Goal: Transaction & Acquisition: Purchase product/service

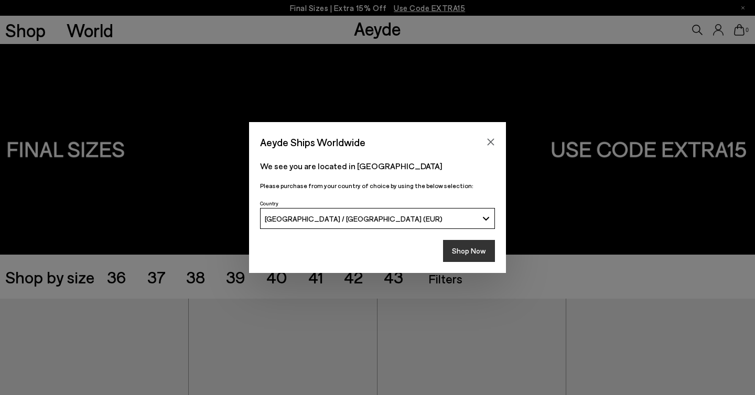
click at [485, 247] on button "Shop Now" at bounding box center [469, 251] width 52 height 22
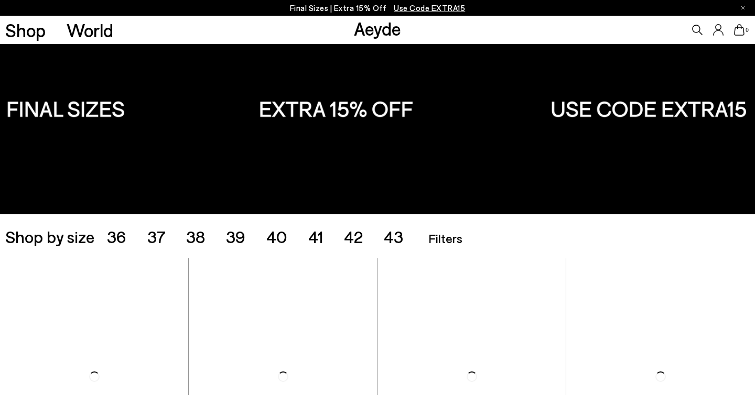
scroll to position [78, 0]
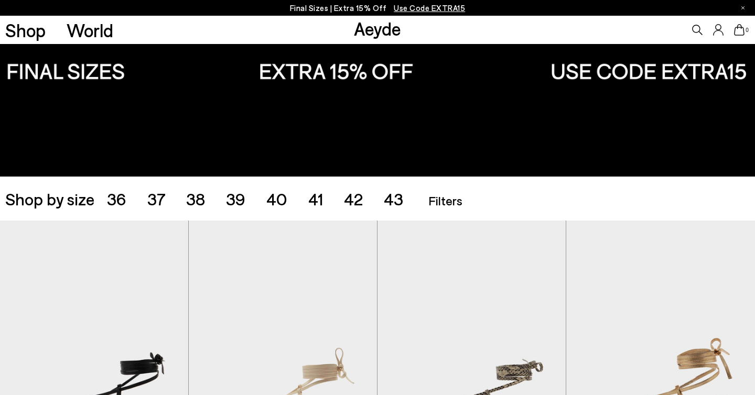
click at [253, 205] on ul "36 37 38 39 40 41 42 43" at bounding box center [265, 198] width 317 height 17
click at [243, 203] on span "39" at bounding box center [235, 199] width 19 height 20
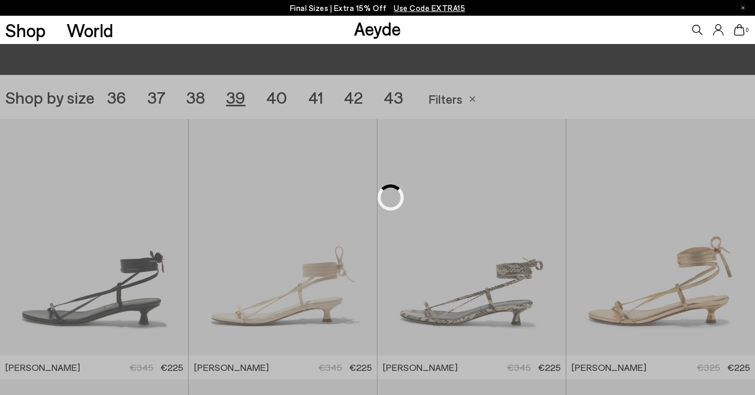
scroll to position [210, 0]
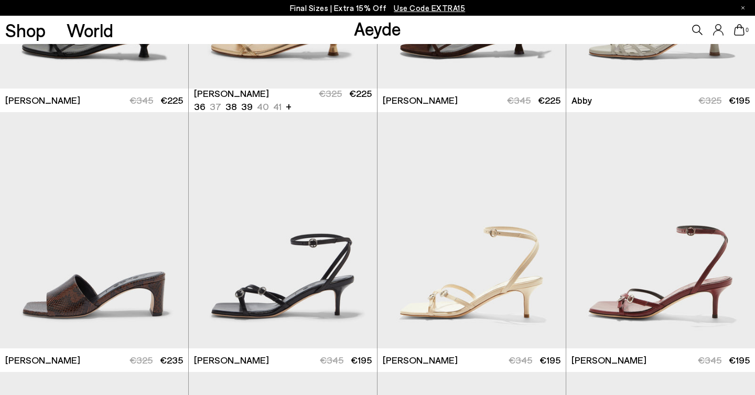
scroll to position [505, 0]
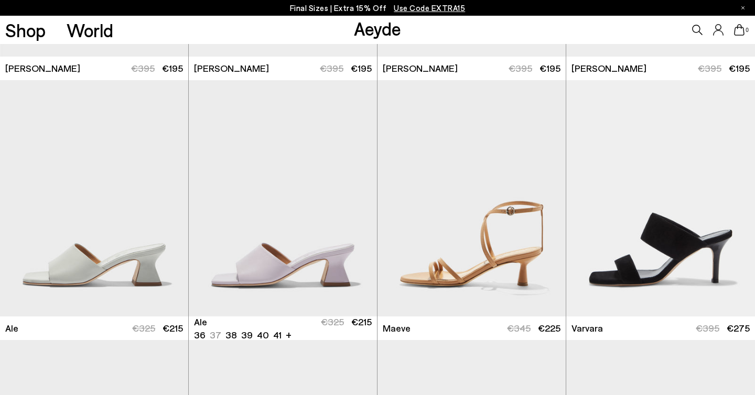
scroll to position [1361, 0]
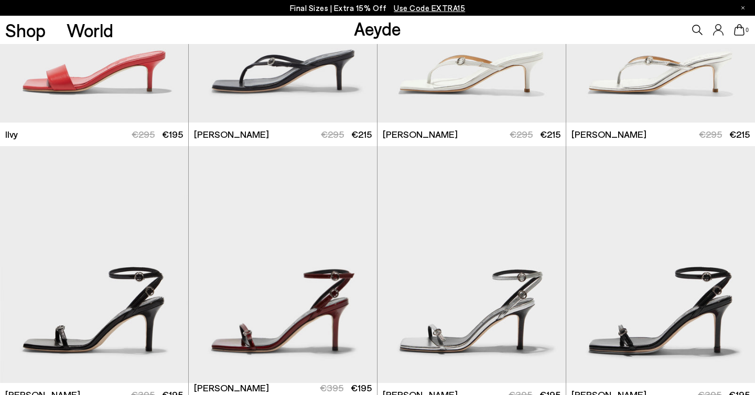
scroll to position [927, 0]
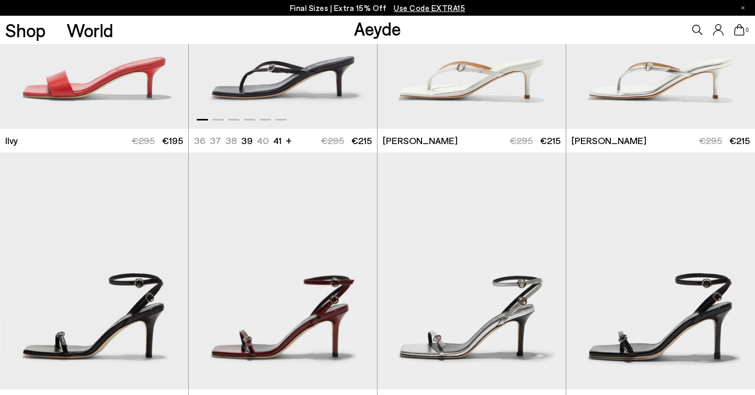
click at [258, 95] on img "1 / 6" at bounding box center [283, 10] width 188 height 237
click at [277, 56] on img "1 / 6" at bounding box center [283, 10] width 188 height 237
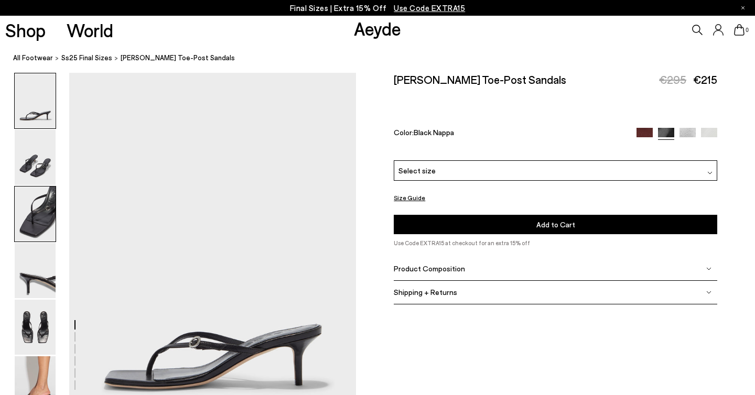
click at [35, 219] on img at bounding box center [35, 214] width 41 height 55
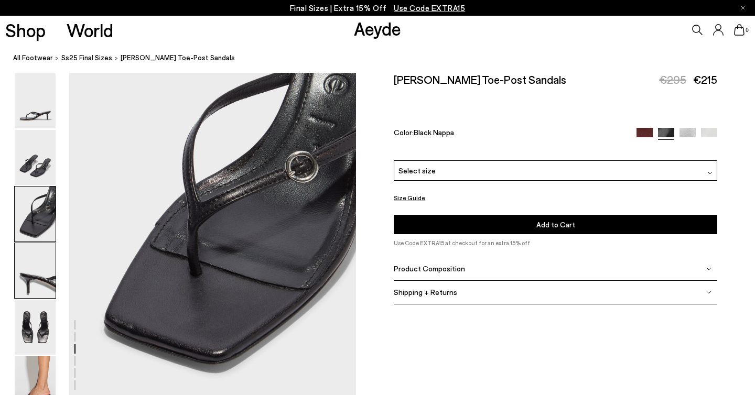
click at [37, 268] on img at bounding box center [35, 270] width 41 height 55
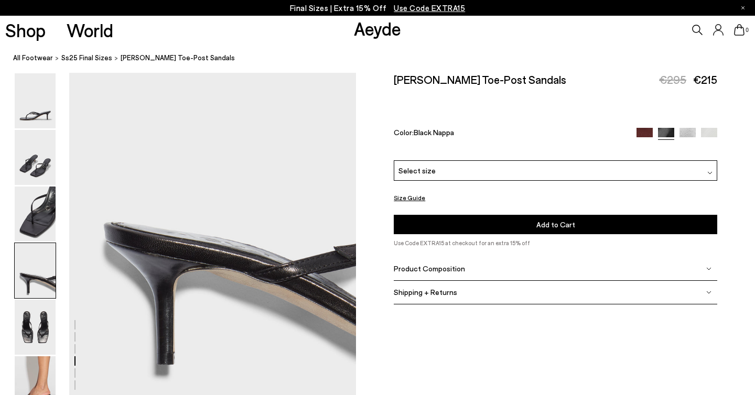
scroll to position [1211, 0]
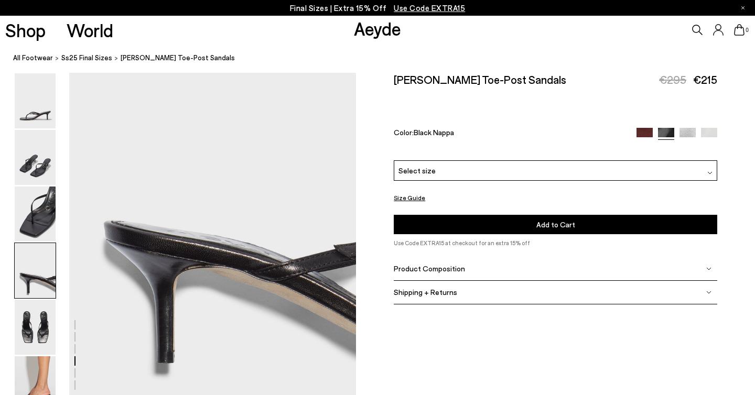
click at [468, 160] on div "Select size" at bounding box center [556, 170] width 324 height 20
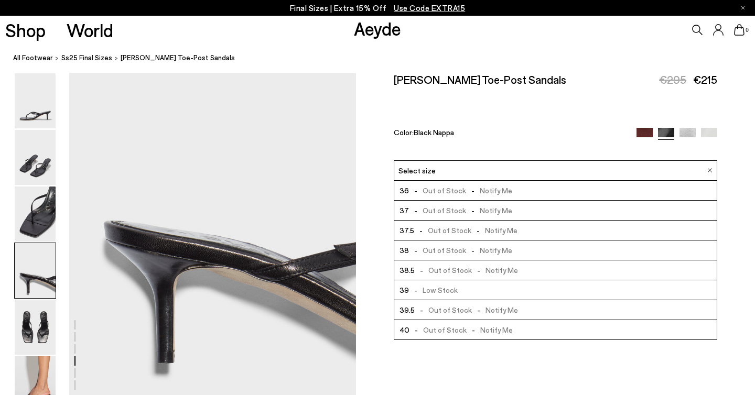
click at [417, 286] on span "-" at bounding box center [416, 290] width 14 height 9
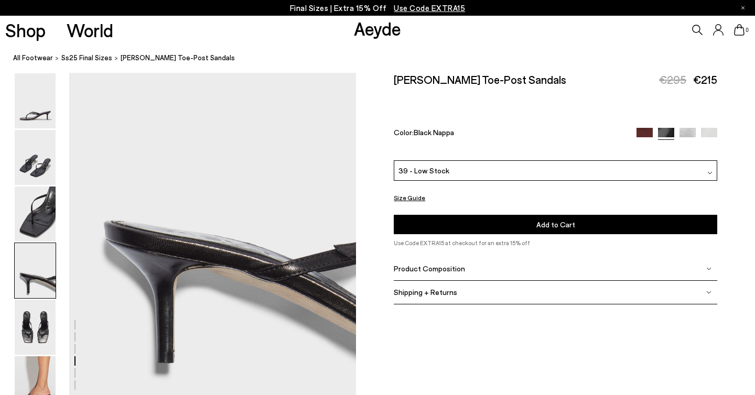
click at [434, 215] on button "Add to Cart Select a Size First" at bounding box center [556, 224] width 324 height 19
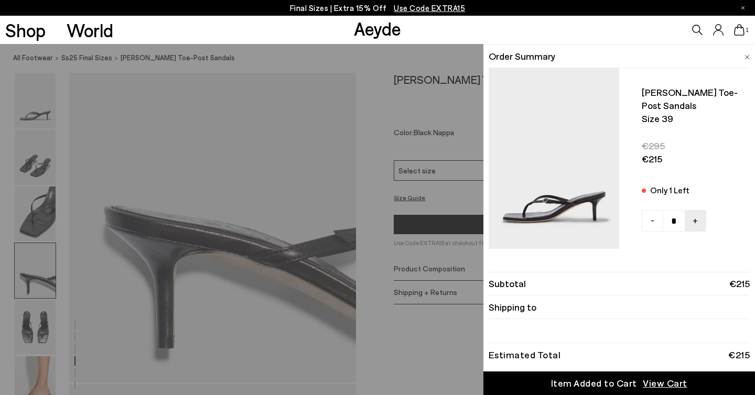
scroll to position [1241, 0]
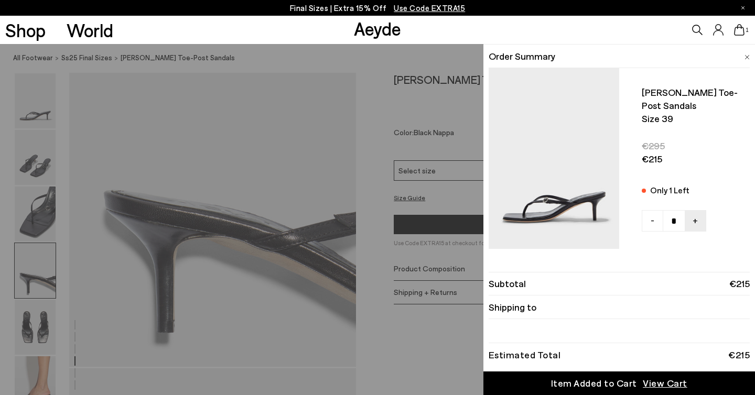
click at [656, 386] on span "View Cart" at bounding box center [665, 383] width 45 height 13
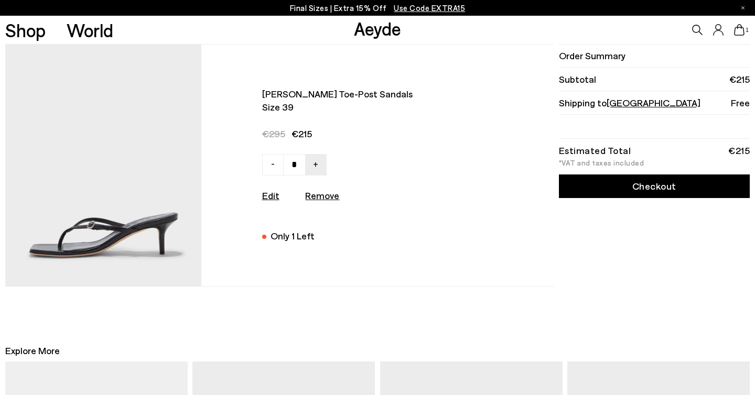
click at [581, 51] on li "Order Summary" at bounding box center [654, 56] width 191 height 24
click at [647, 186] on link "Checkout" at bounding box center [654, 187] width 191 height 24
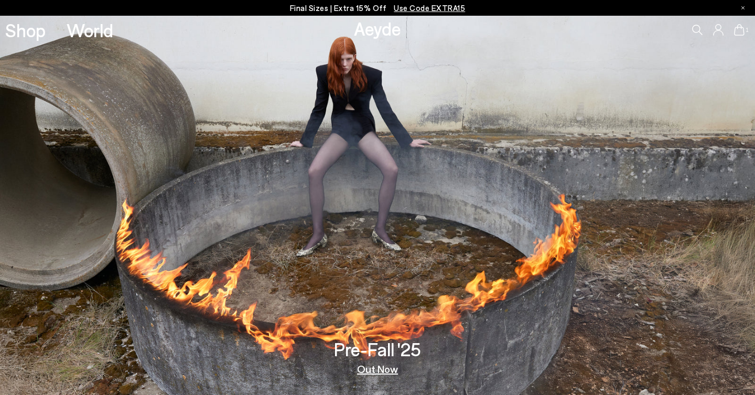
click at [356, 9] on p "Final Sizes | Extra 15% Off Use Code EXTRA15" at bounding box center [378, 8] width 176 height 13
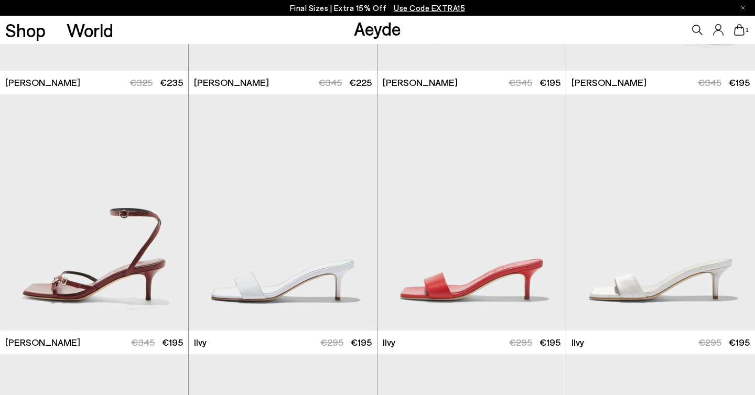
scroll to position [610, 0]
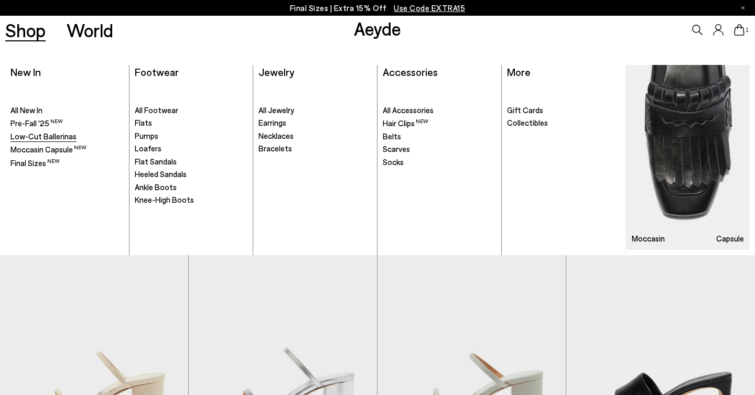
click at [29, 133] on span "Low-Cut Ballerinas" at bounding box center [43, 136] width 66 height 9
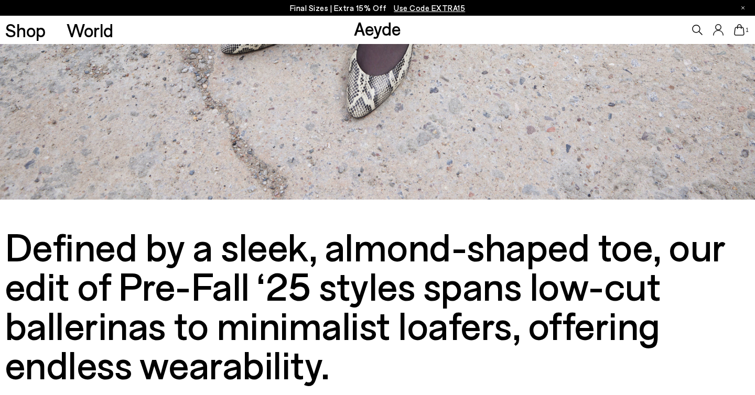
scroll to position [188, 0]
